Goal: Task Accomplishment & Management: Use online tool/utility

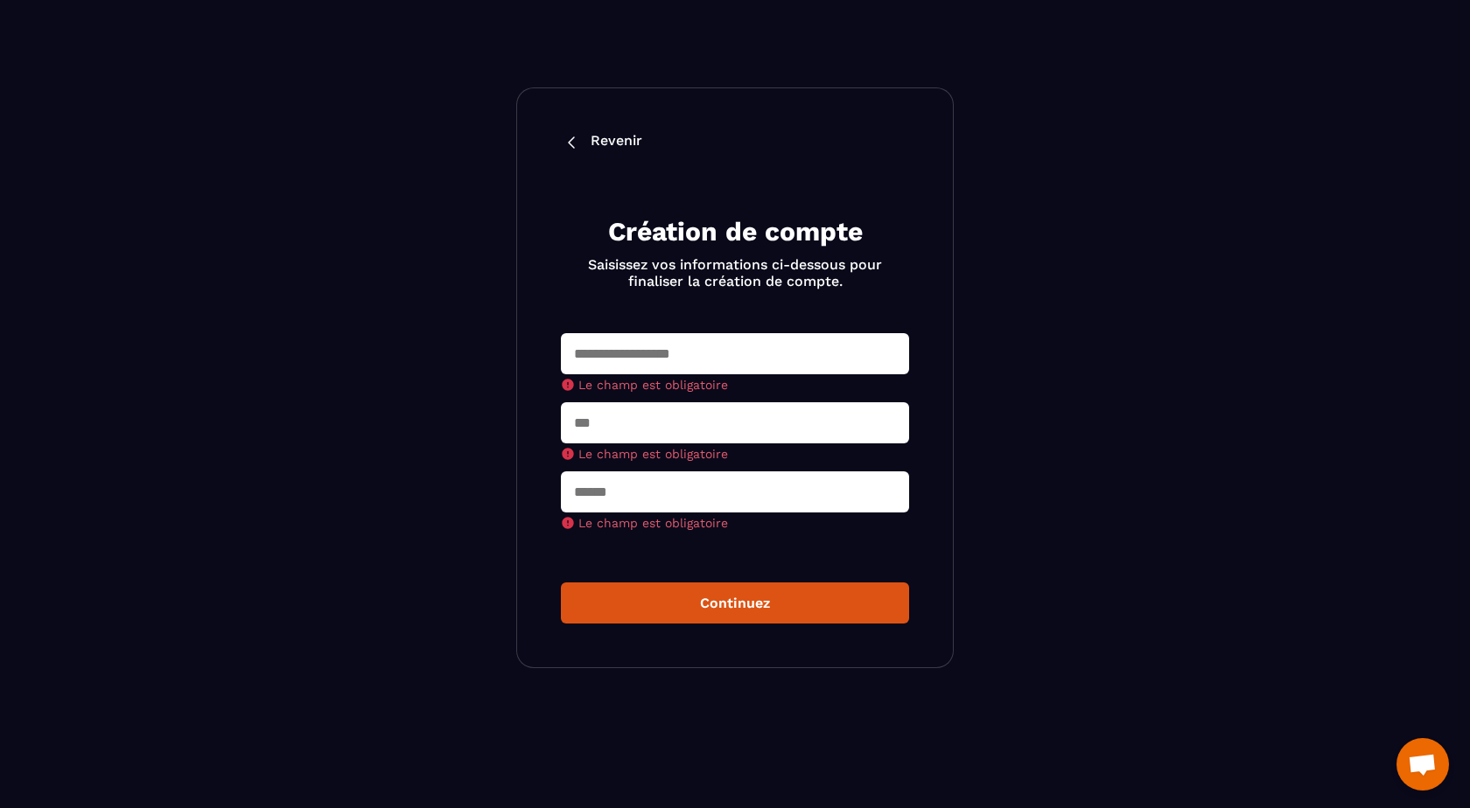
click at [616, 140] on p "Revenir" at bounding box center [617, 142] width 52 height 21
click at [594, 132] on p "Revenir" at bounding box center [617, 142] width 52 height 21
click at [568, 138] on img at bounding box center [571, 142] width 21 height 21
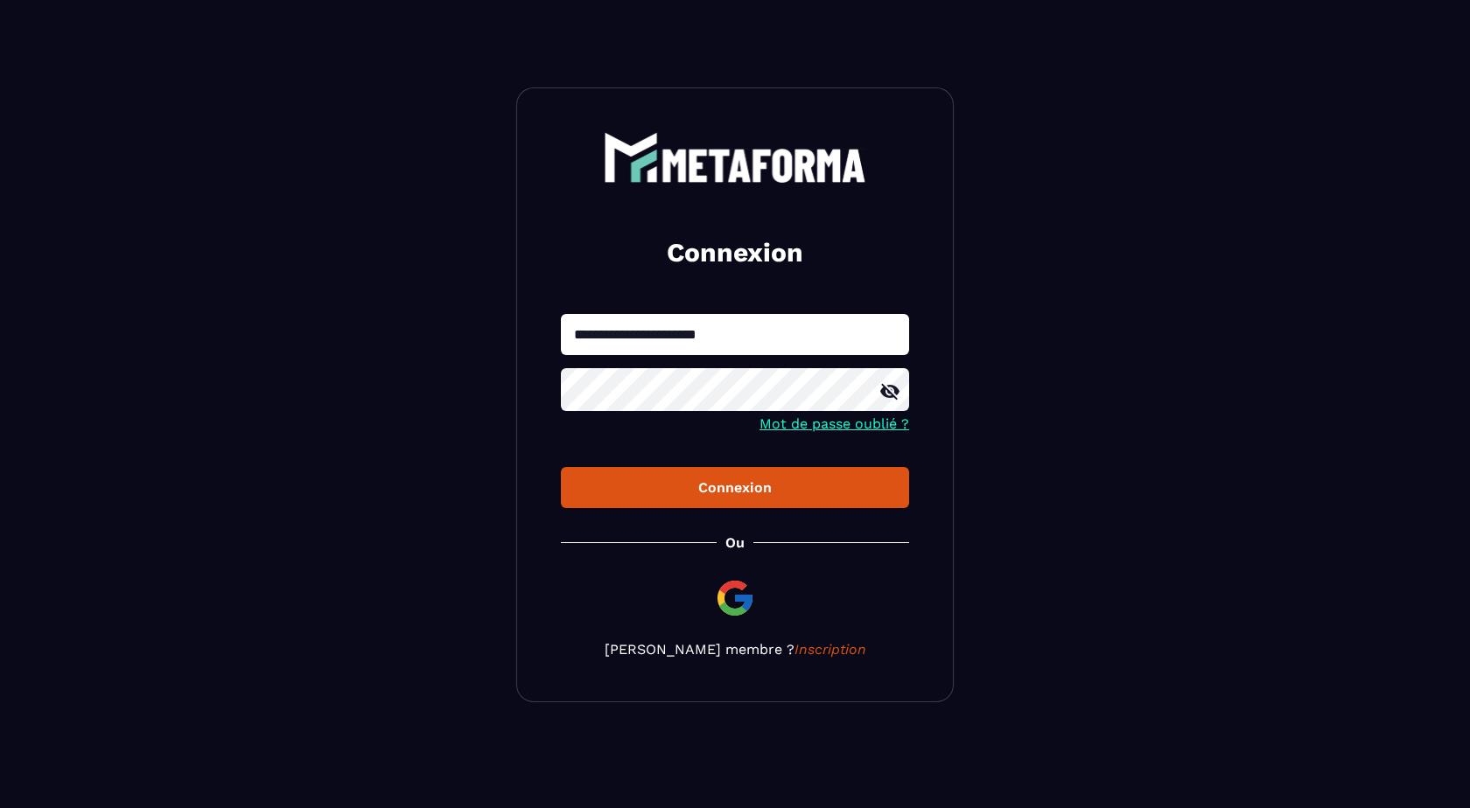
click at [737, 486] on div "Connexion" at bounding box center [735, 487] width 320 height 17
